Goal: Communication & Community: Answer question/provide support

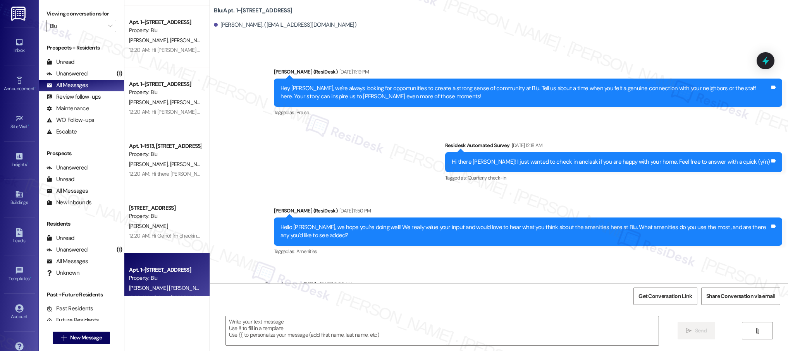
scroll to position [357, 0]
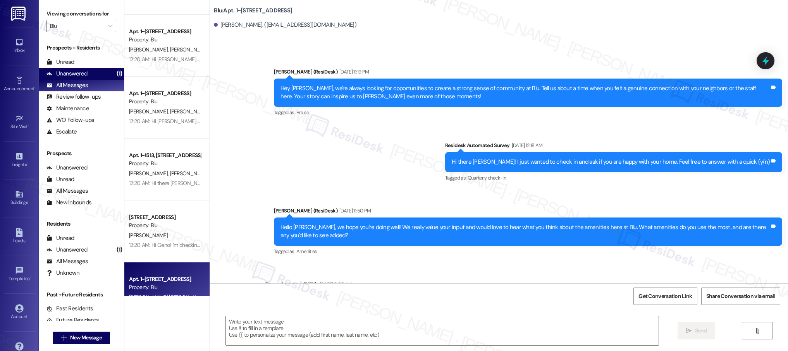
click at [79, 77] on div "Unanswered" at bounding box center [66, 74] width 41 height 8
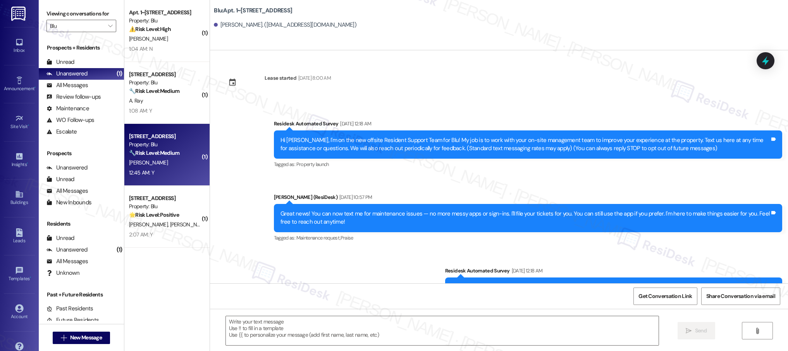
click at [173, 172] on div "12:45 AM: Y 12:45 AM: Y" at bounding box center [164, 173] width 73 height 10
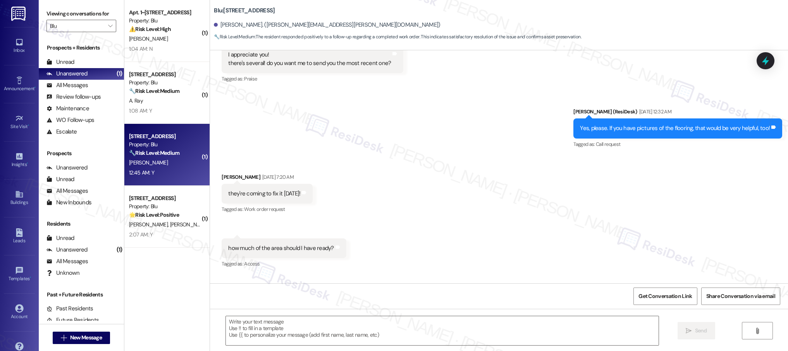
type textarea "Fetching suggested responses. Please feel free to read through the conversation…"
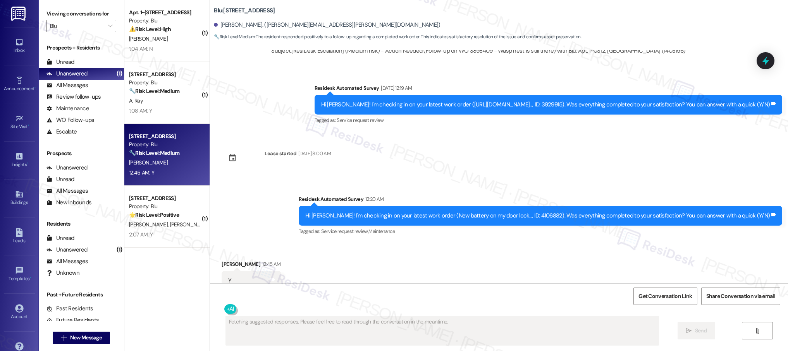
scroll to position [1572, 0]
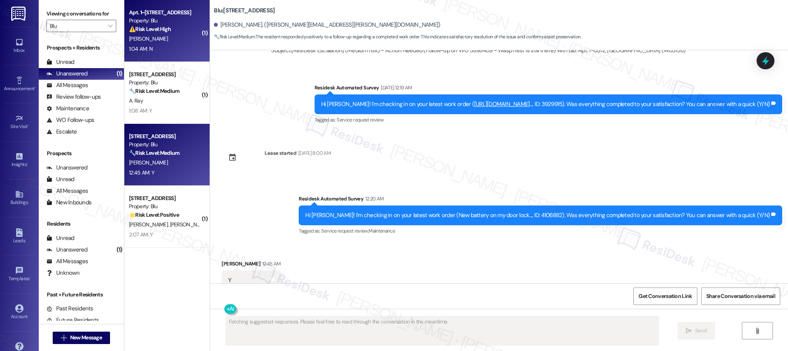
click at [186, 51] on div "1:04 AM: N 1:04 AM: N" at bounding box center [164, 49] width 73 height 10
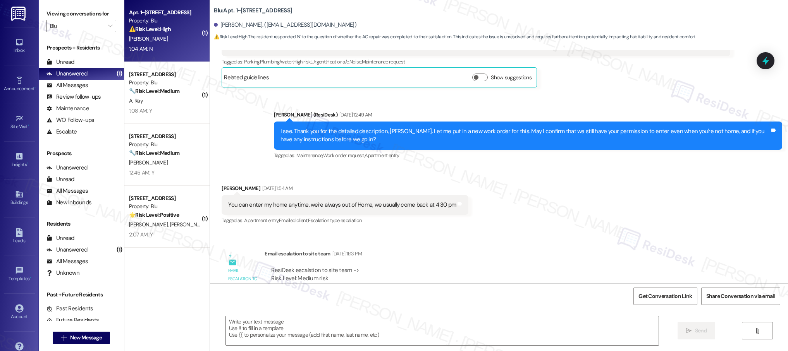
type textarea "Fetching suggested responses. Please feel free to read through the conversation…"
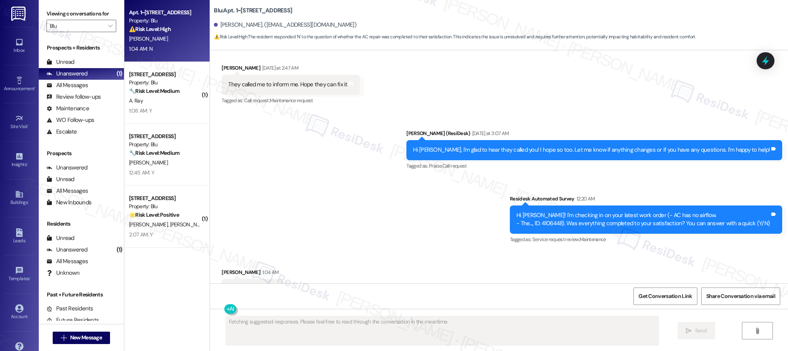
scroll to position [2436, 0]
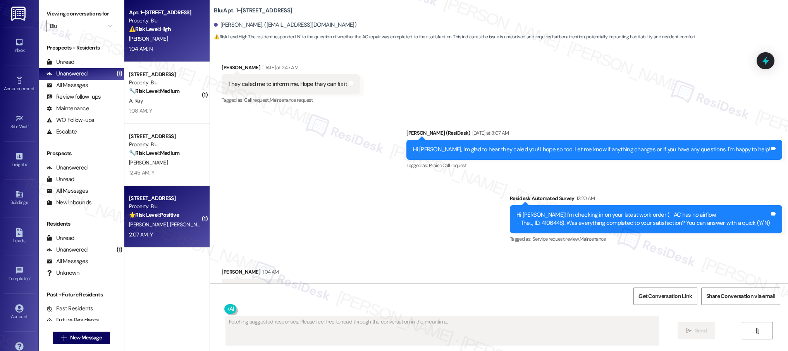
click at [167, 210] on div "Property: Blu" at bounding box center [165, 207] width 72 height 8
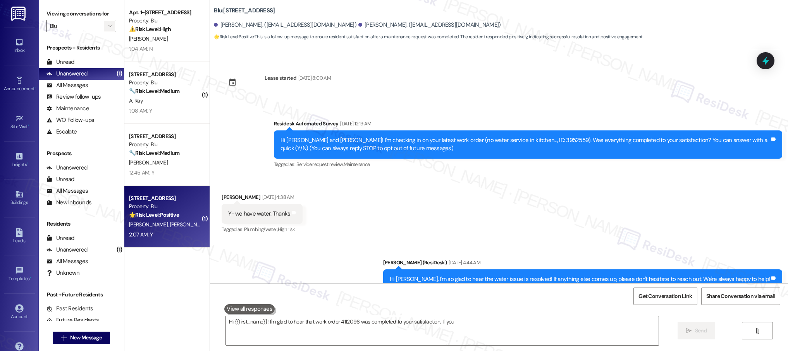
scroll to position [0, 0]
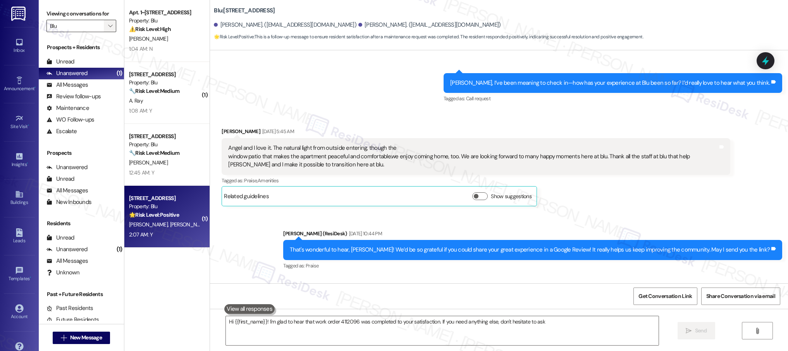
type textarea "Hi {{first_name}}! I'm glad to hear that work order 4112096 was completed to yo…"
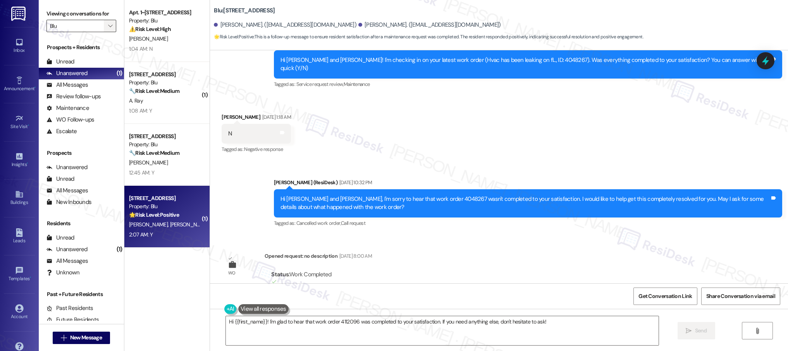
scroll to position [922, 0]
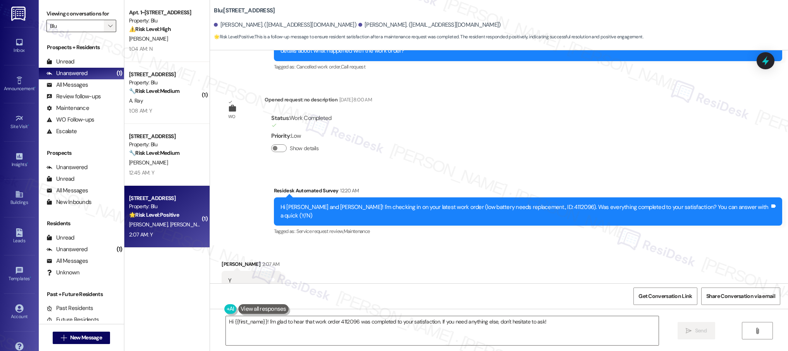
click at [108, 26] on icon "" at bounding box center [110, 26] width 4 height 6
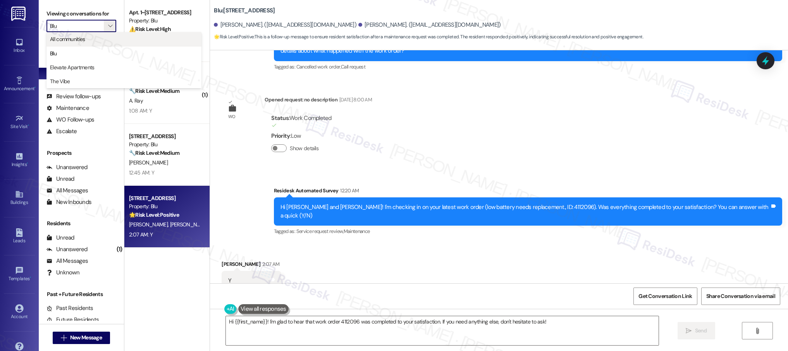
click at [112, 41] on span "All communities" at bounding box center [124, 39] width 148 height 8
